Goal: Check status: Check status

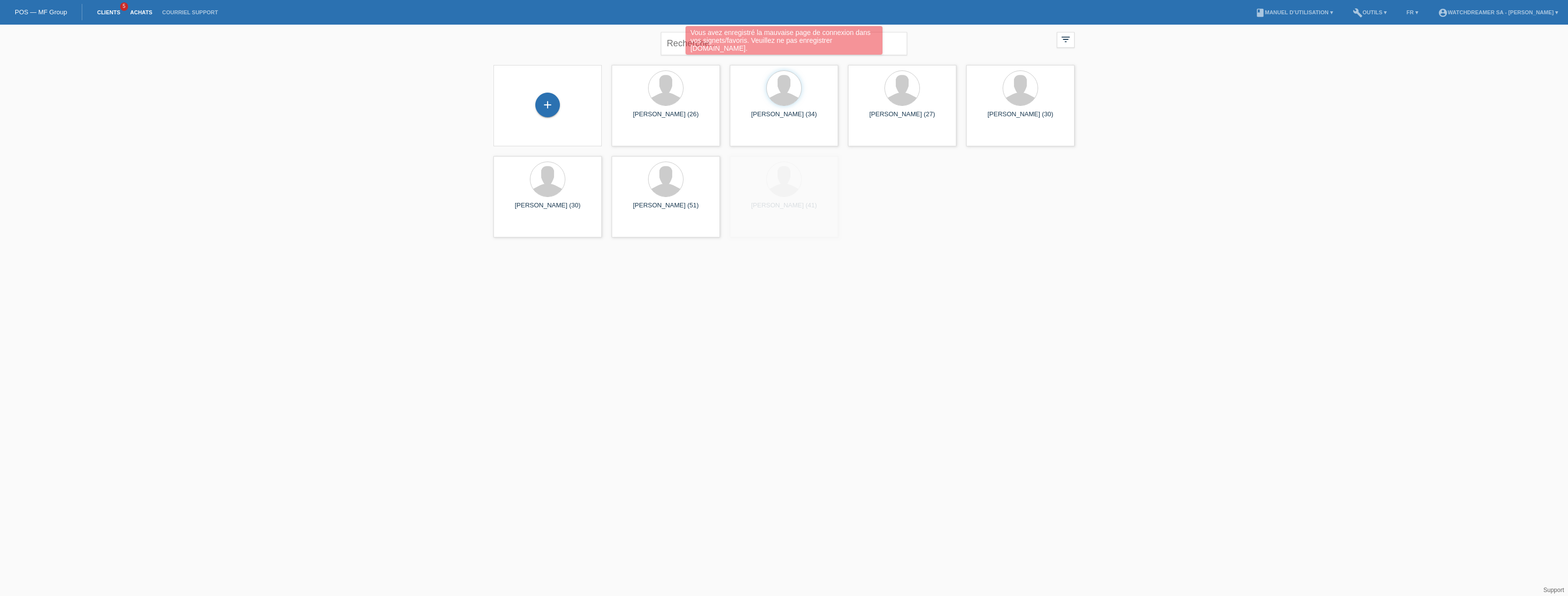
click at [142, 12] on link "Achats" at bounding box center [141, 12] width 32 height 6
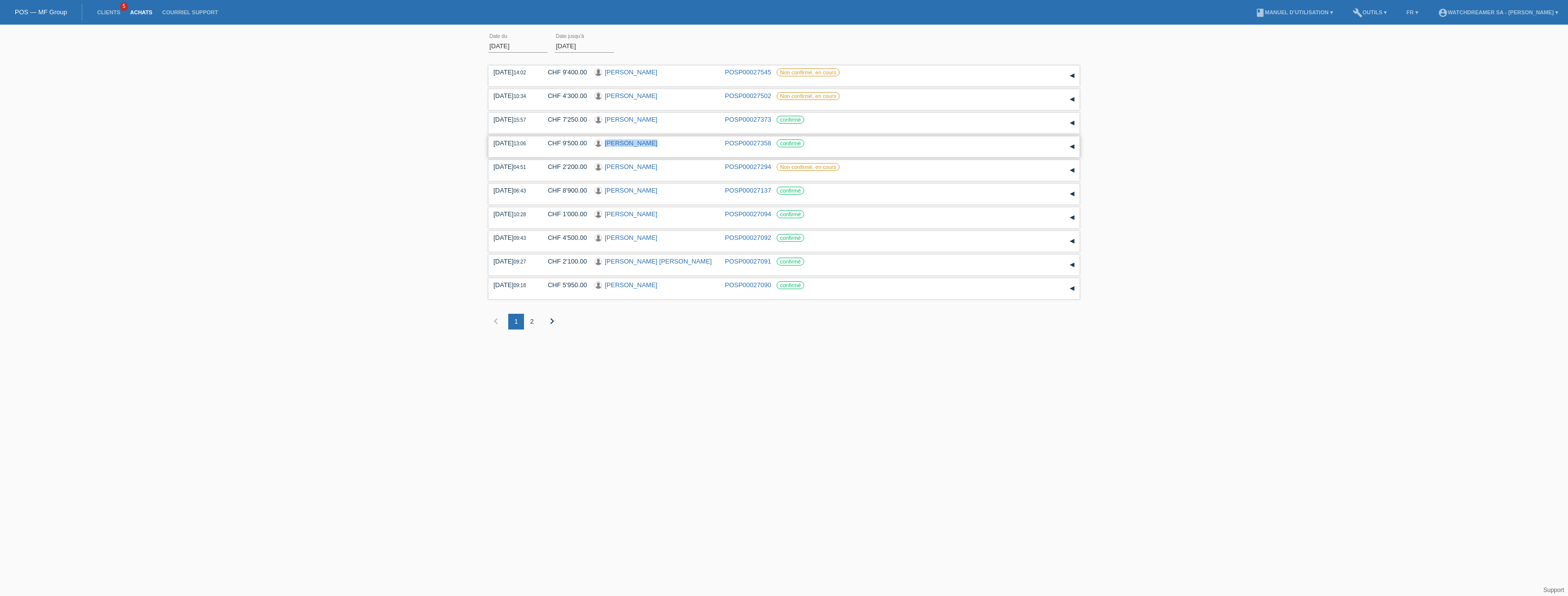
copy link "[PERSON_NAME]"
copy div "[PERSON_NAME]"
drag, startPoint x: 647, startPoint y: 145, endPoint x: 602, endPoint y: 145, distance: 45.0
click at [602, 145] on div "[PERSON_NAME]" at bounding box center [656, 144] width 123 height 9
click at [718, 147] on div "11.09.2025 13:06 CHF 9'500.00 Yann Arbellay POSP00027358 confirmé" at bounding box center [784, 147] width 581 height 15
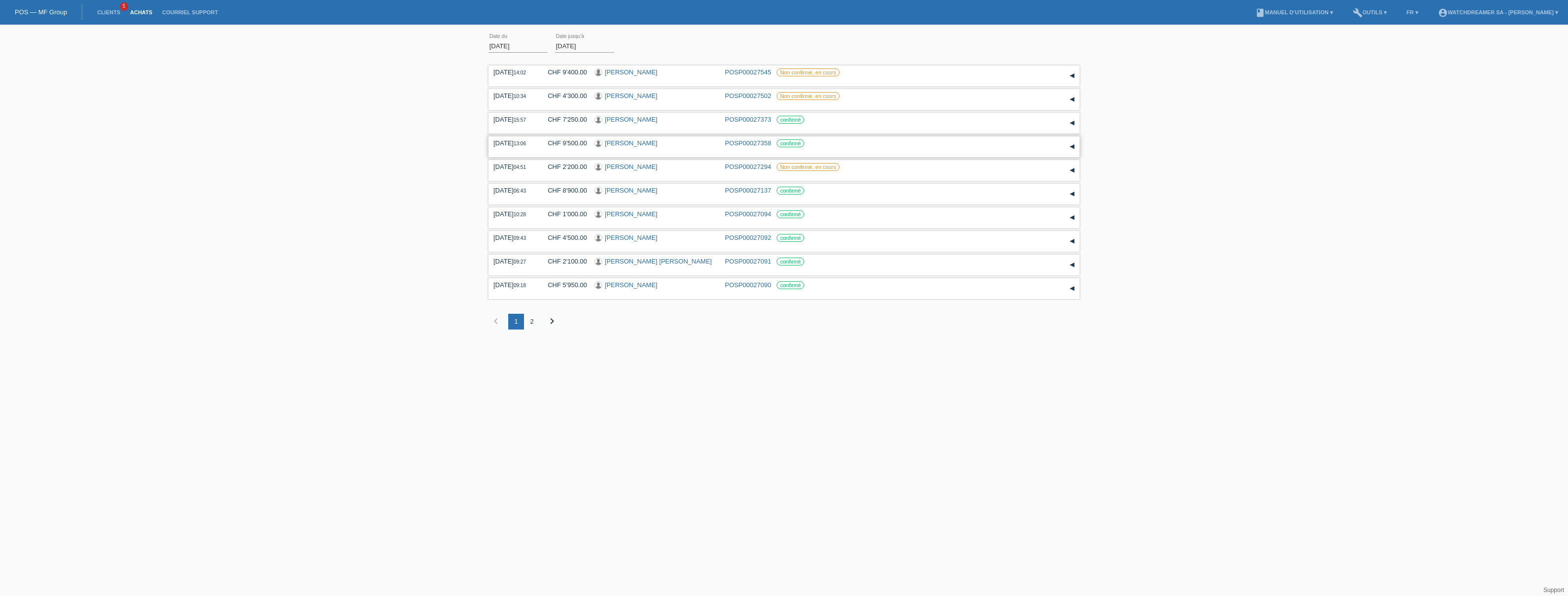
click at [803, 141] on label "confirmé" at bounding box center [790, 143] width 27 height 8
click at [793, 143] on label "confirmé" at bounding box center [790, 143] width 27 height 8
click at [653, 144] on div "[PERSON_NAME]" at bounding box center [656, 144] width 123 height 9
click at [741, 149] on div "11.09.2025 13:06 CHF 9'500.00 Yann Arbellay POSP00027358 confirmé" at bounding box center [784, 147] width 581 height 15
click at [742, 143] on link "POSP00027358" at bounding box center [748, 143] width 46 height 7
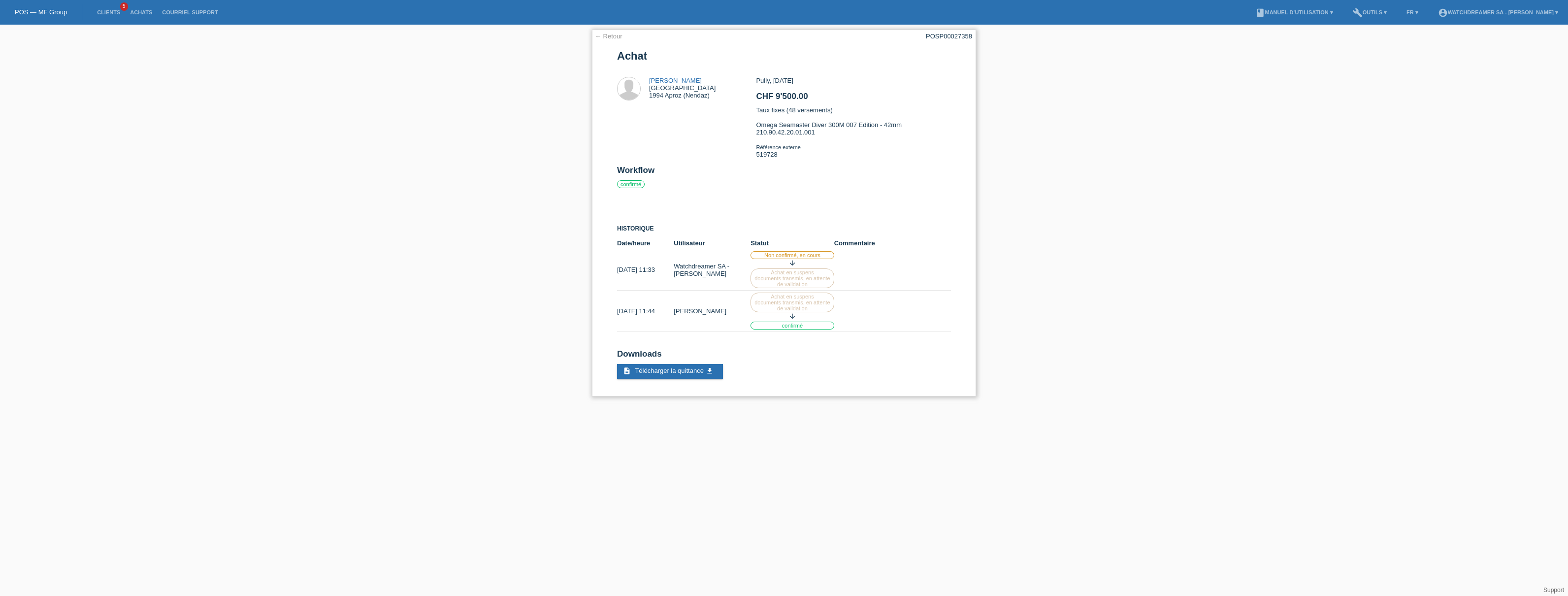
click at [770, 156] on div "Pully, [DATE] CHF 9'500.00 Taux fixes (48 versements) Omega Seamaster Diver 300…" at bounding box center [853, 121] width 195 height 89
copy div "519728"
click at [136, 5] on li "Achats" at bounding box center [141, 12] width 32 height 25
click at [135, 12] on link "Achats" at bounding box center [141, 12] width 32 height 6
